Goal: Transaction & Acquisition: Purchase product/service

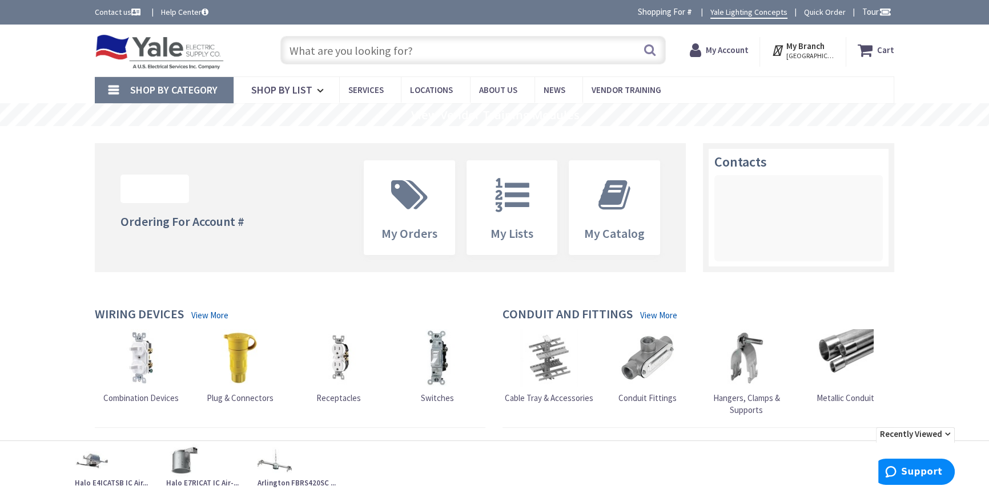
click at [354, 46] on input "text" at bounding box center [472, 50] width 385 height 29
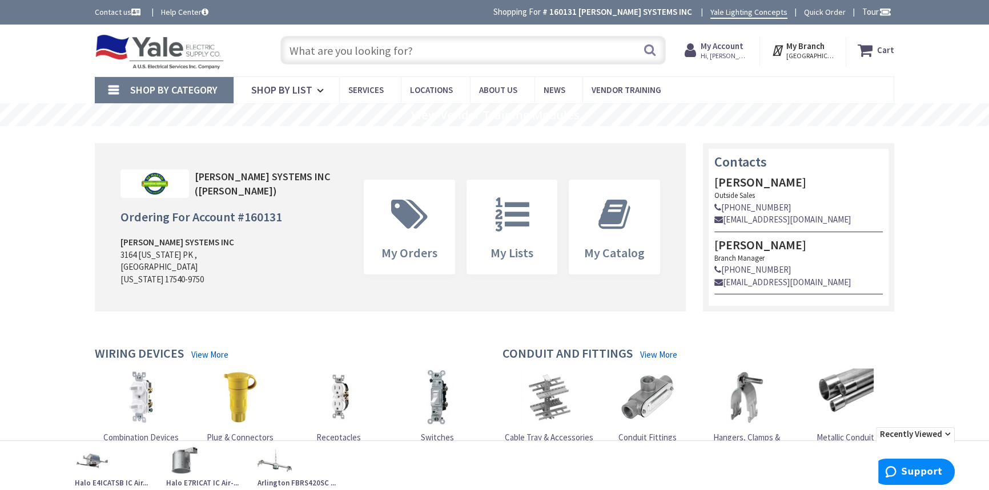
paste input "Arlington DBHS1C Outlet Box"
type input "Arlington DBHS1C Outlet Box"
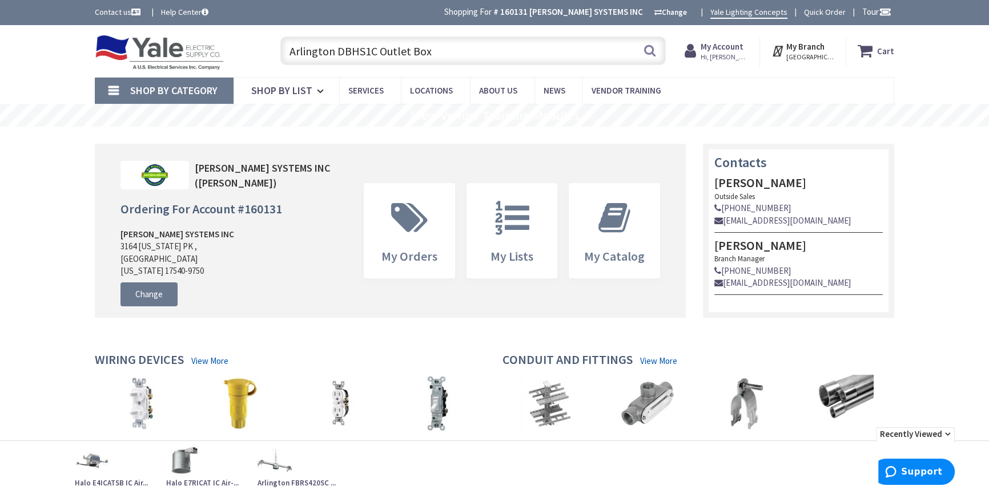
type input "[STREET_ADDRESS][PERSON_NAME]"
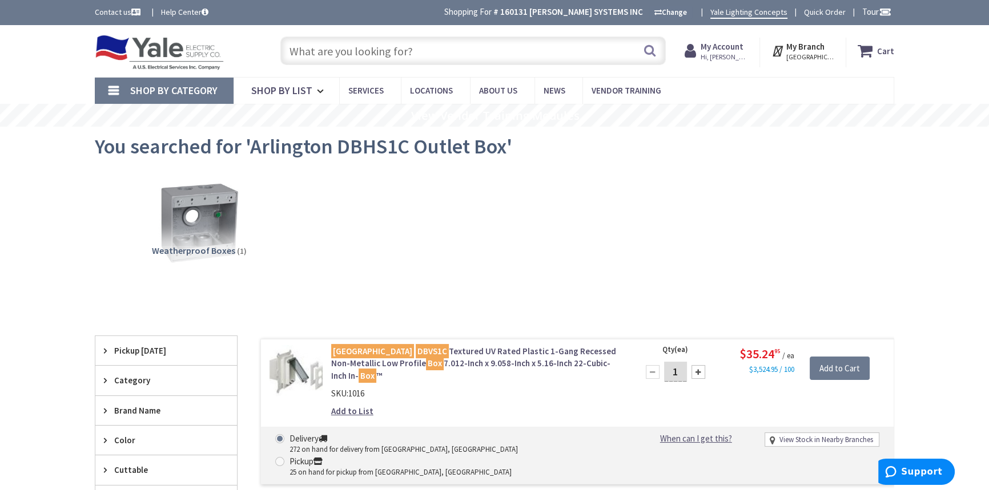
click at [422, 51] on input "text" at bounding box center [472, 51] width 385 height 29
paste input "Arlington DBHS1W"
type input "Arlington DBHS1W"
